Goal: Task Accomplishment & Management: Complete application form

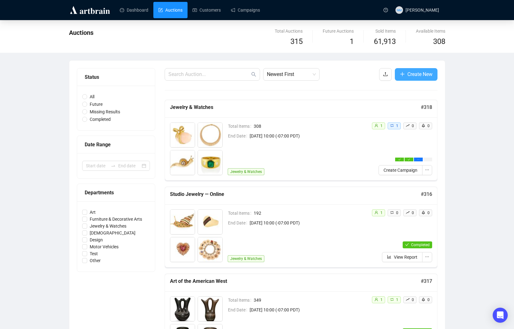
click at [425, 74] on span "Create New" at bounding box center [419, 74] width 25 height 8
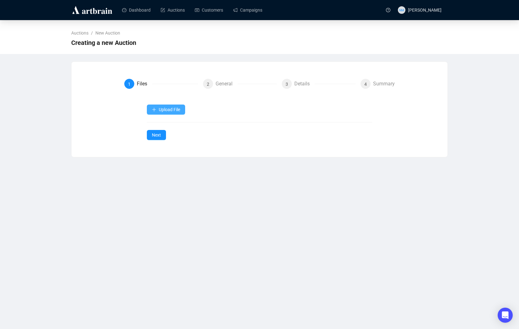
click at [171, 108] on span "Upload File" at bounding box center [169, 109] width 21 height 5
click at [168, 162] on span "Images" at bounding box center [170, 164] width 23 height 7
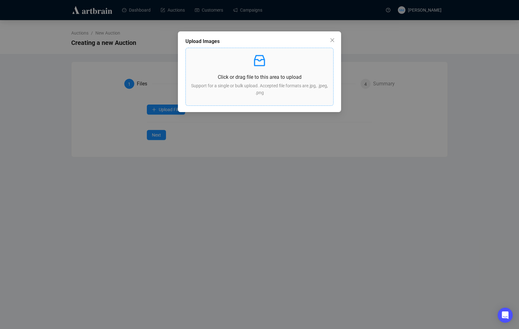
click at [272, 69] on div "Click or drag file to this area to upload Support for a single or bulk upload. …" at bounding box center [259, 76] width 137 height 47
click at [254, 73] on p "Click or drag file to this area to upload" at bounding box center [259, 77] width 137 height 8
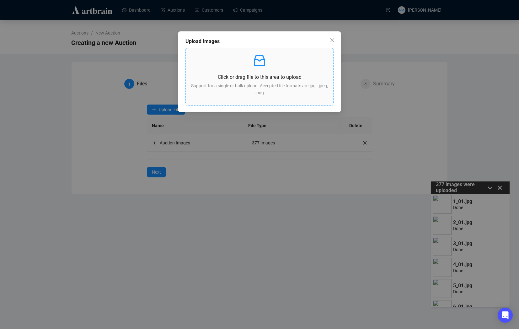
click at [289, 70] on div "Click or drag file to this area to upload Support for a single or bulk upload. …" at bounding box center [259, 76] width 137 height 47
click at [332, 40] on icon "close" at bounding box center [332, 40] width 4 height 4
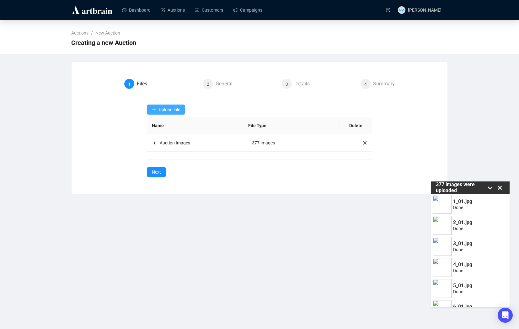
click at [179, 106] on button "Upload File" at bounding box center [166, 109] width 38 height 10
click at [167, 110] on span "Upload File" at bounding box center [169, 109] width 21 height 5
click at [169, 122] on span "Auction Items" at bounding box center [166, 124] width 29 height 7
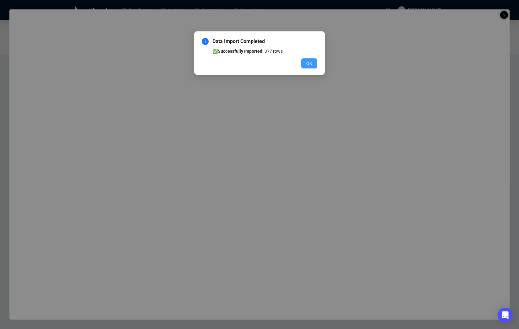
click at [311, 63] on span "OK" at bounding box center [309, 63] width 6 height 7
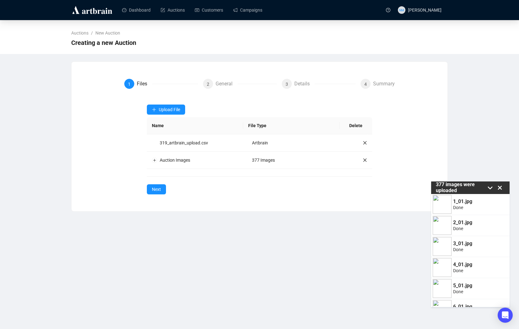
click at [257, 243] on div "Dashboard Auctions Customers Campaigns NM [PERSON_NAME] Auctions / New Auction …" at bounding box center [259, 164] width 519 height 329
click at [157, 192] on span "Next" at bounding box center [156, 189] width 9 height 7
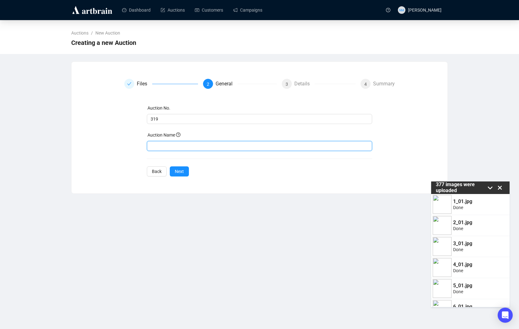
click at [171, 148] on input "text" at bounding box center [259, 146] width 225 height 10
type input "Art + Design"
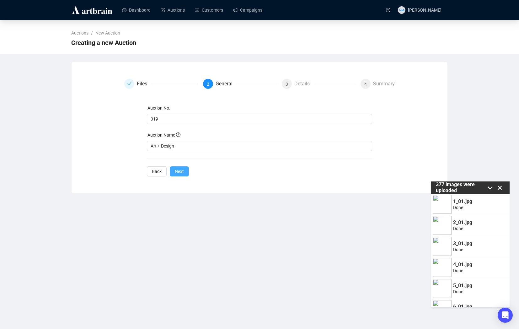
click at [182, 168] on span "Next" at bounding box center [179, 171] width 9 height 7
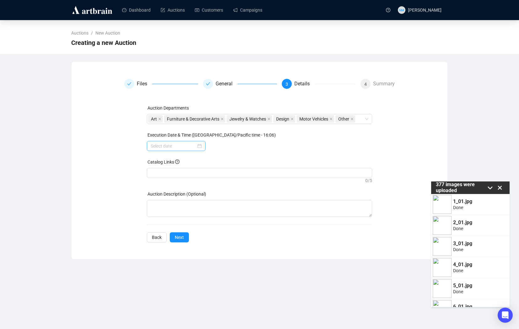
click at [199, 149] on div at bounding box center [175, 145] width 51 height 7
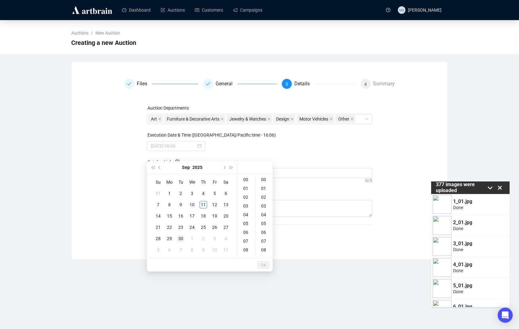
click at [181, 238] on div "30" at bounding box center [181, 239] width 8 height 8
click at [245, 224] on div "10" at bounding box center [246, 224] width 15 height 9
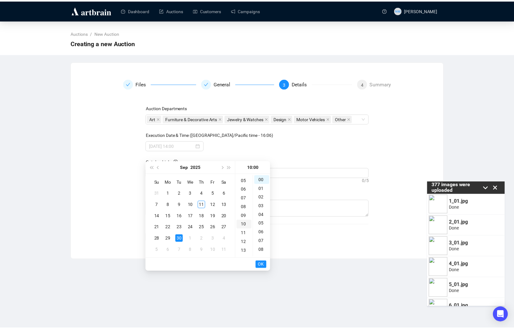
scroll to position [88, 0]
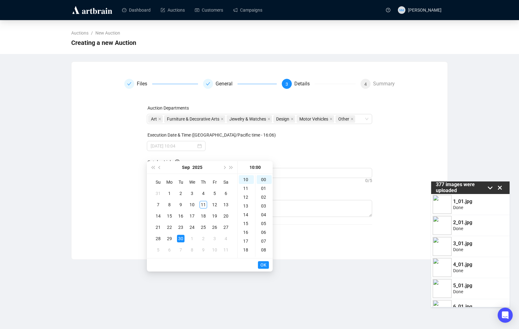
type input "[DATE] 10:00"
click at [266, 266] on span "OK" at bounding box center [263, 265] width 6 height 12
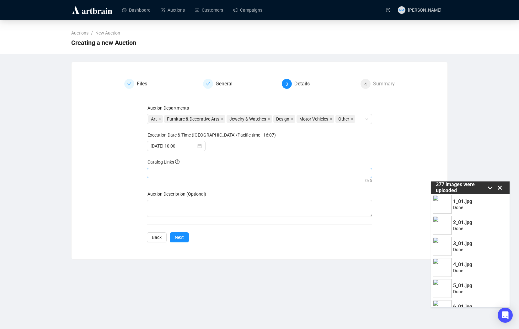
click at [176, 177] on div at bounding box center [259, 172] width 223 height 9
paste input "[URL][DOMAIN_NAME]"
type input "[URL][DOMAIN_NAME]"
click at [181, 240] on span "Next" at bounding box center [179, 237] width 9 height 7
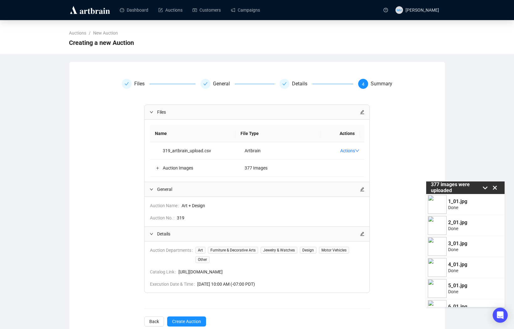
scroll to position [15, 0]
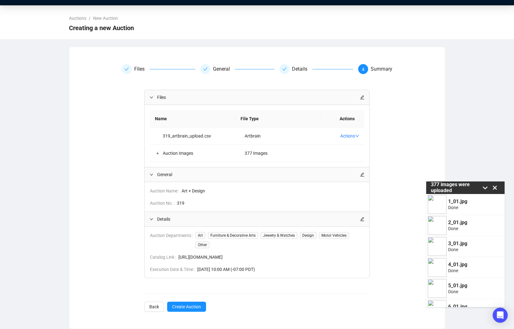
click at [255, 304] on div "Files Name File Type Actions 319_artbrain_upload.csv Artbrain Actions Auction I…" at bounding box center [256, 201] width 225 height 222
click at [218, 313] on div "Files General Details 4 Summary Files Name File Type Actions 319_artbrain_uploa…" at bounding box center [257, 187] width 376 height 262
click at [191, 326] on div "Files General Details 4 Summary Files Name File Type Actions 319_artbrain_uploa…" at bounding box center [257, 188] width 376 height 282
click at [192, 308] on span "Create Auction" at bounding box center [186, 306] width 29 height 7
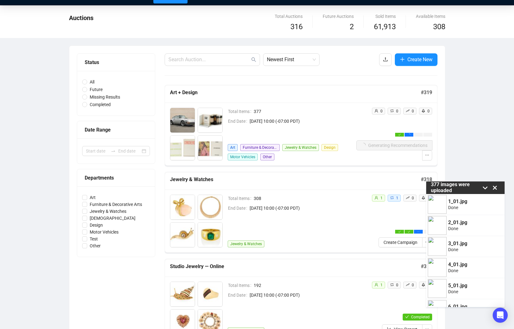
click at [495, 189] on icon at bounding box center [494, 187] width 9 height 9
